Goal: Task Accomplishment & Management: Use online tool/utility

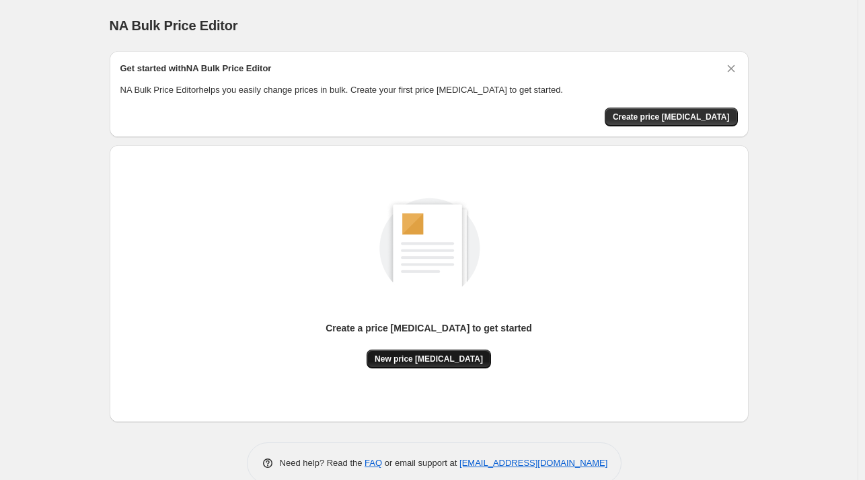
click at [441, 363] on span "New price [MEDICAL_DATA]" at bounding box center [429, 359] width 108 height 11
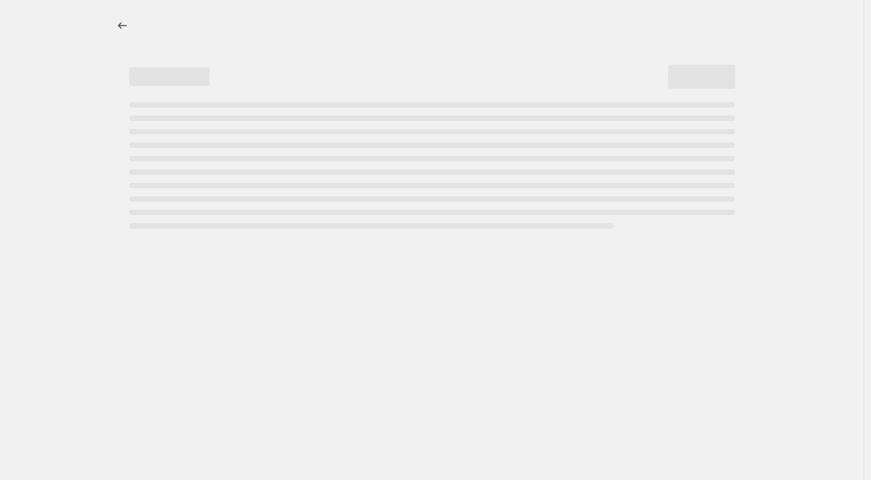
select select "percentage"
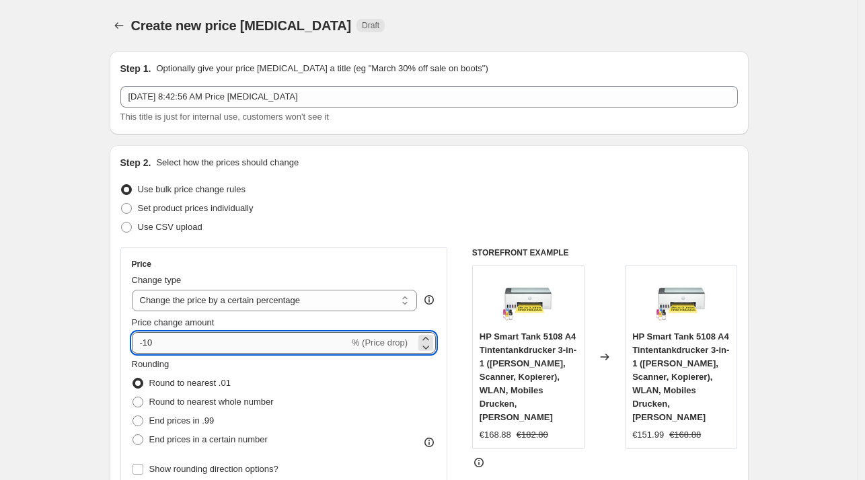
click at [284, 340] on input "-10" at bounding box center [240, 343] width 217 height 22
type input "-1"
type input "-27"
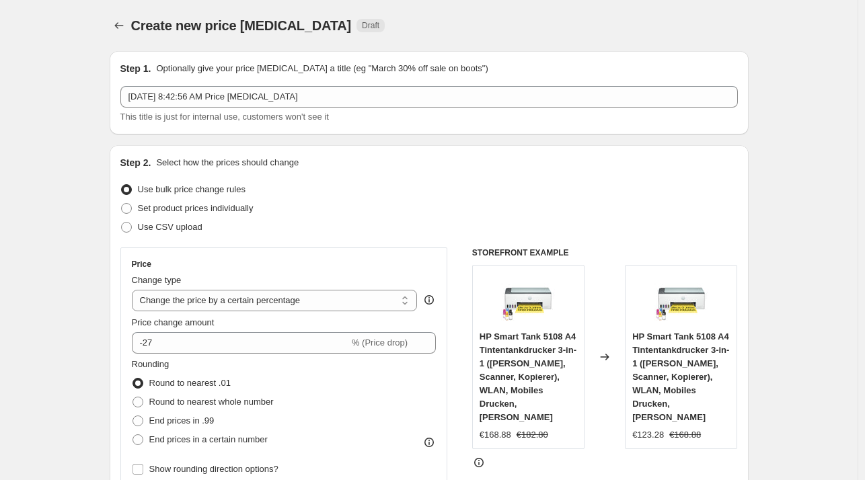
click at [455, 215] on div "Set product prices individually" at bounding box center [428, 208] width 617 height 19
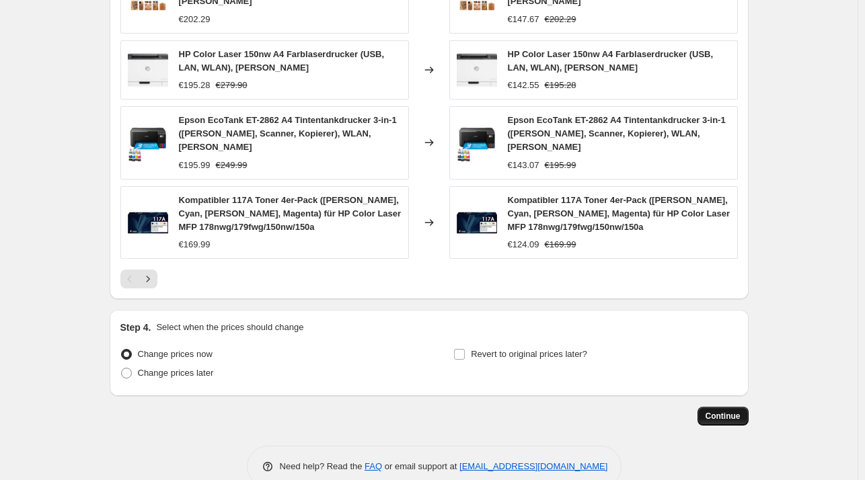
click at [731, 407] on button "Continue" at bounding box center [722, 416] width 51 height 19
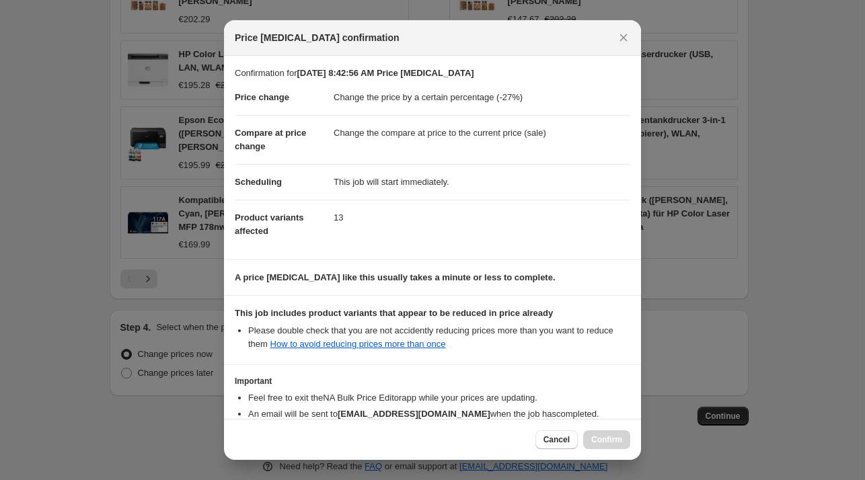
click at [576, 327] on li "Please double check that you are not accidently reducing prices more than you w…" at bounding box center [439, 337] width 382 height 27
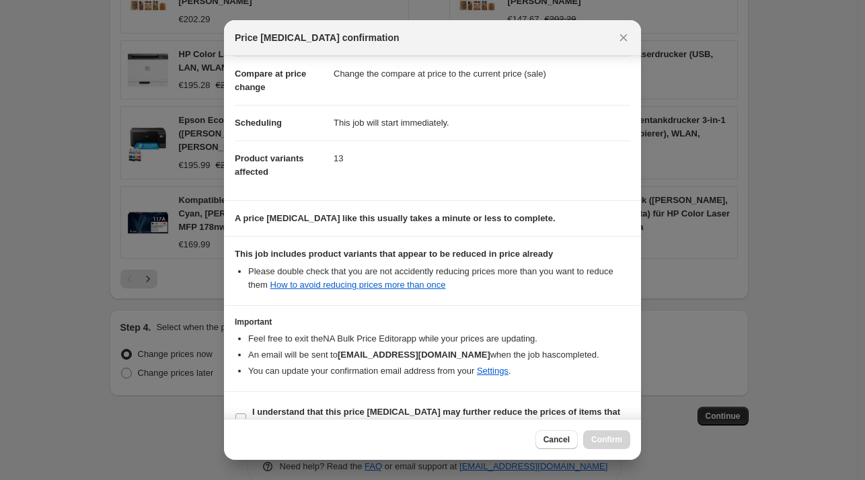
scroll to position [85, 0]
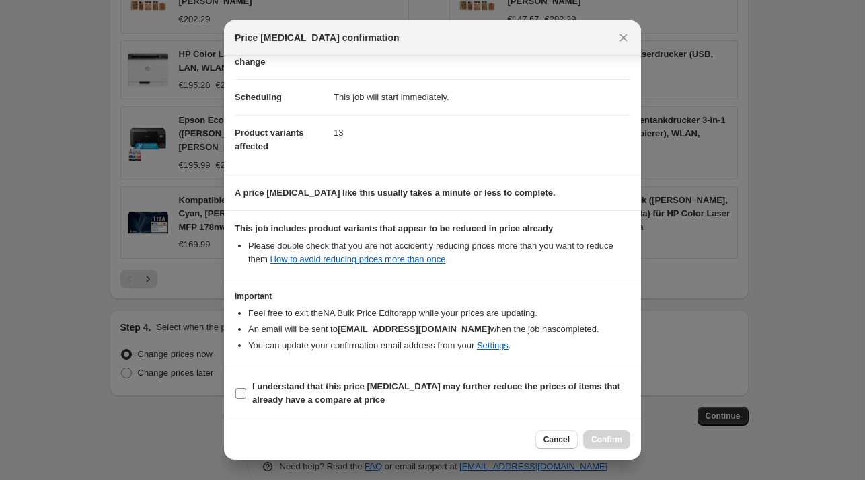
click at [320, 385] on b "I understand that this price change job may further reduce the prices of items …" at bounding box center [436, 393] width 368 height 24
click at [246, 388] on input "I understand that this price change job may further reduce the prices of items …" at bounding box center [240, 393] width 11 height 11
checkbox input "true"
click at [613, 444] on span "Confirm" at bounding box center [606, 439] width 31 height 11
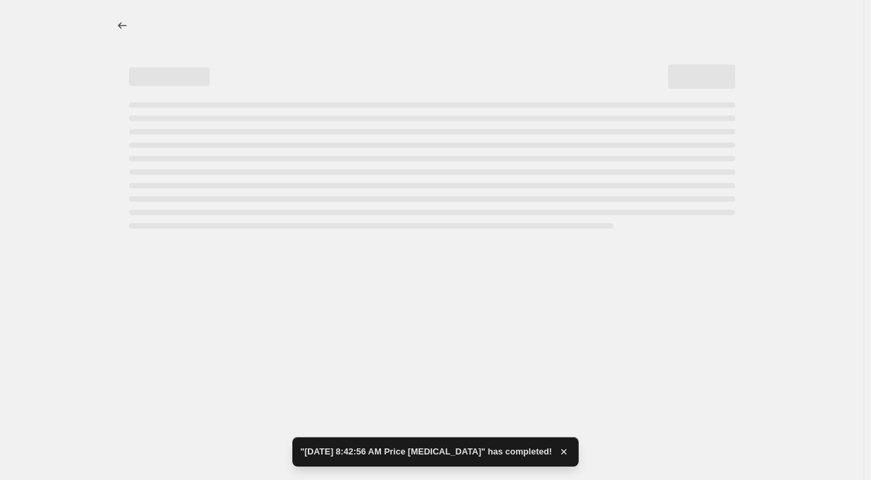
select select "percentage"
